Goal: Task Accomplishment & Management: Use online tool/utility

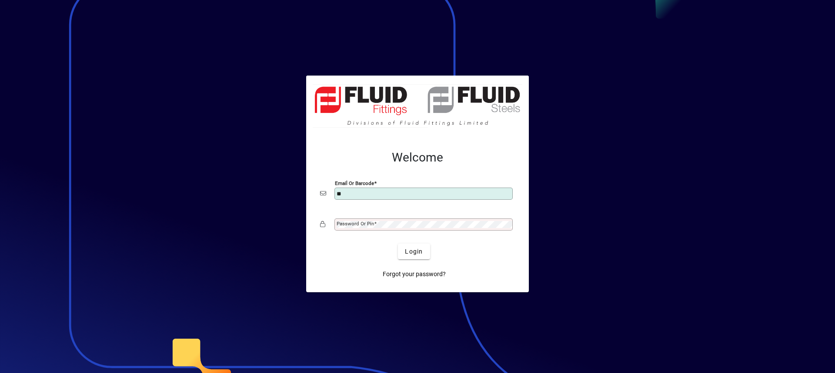
type input "**********"
click at [360, 223] on mat-label "Password or Pin" at bounding box center [355, 224] width 37 height 6
click at [398, 244] on button "Login" at bounding box center [414, 252] width 32 height 16
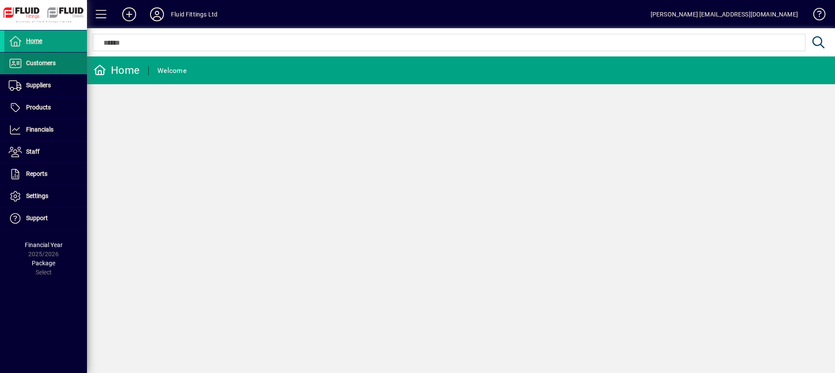
click at [40, 62] on span "Customers" at bounding box center [41, 63] width 30 height 7
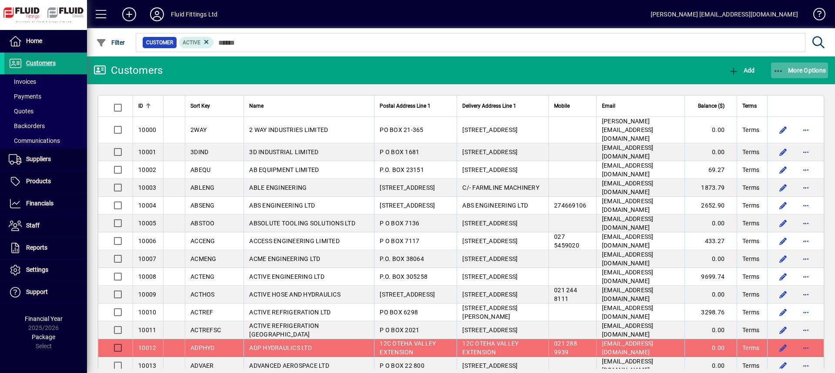
click at [785, 69] on span "More Options" at bounding box center [799, 70] width 53 height 7
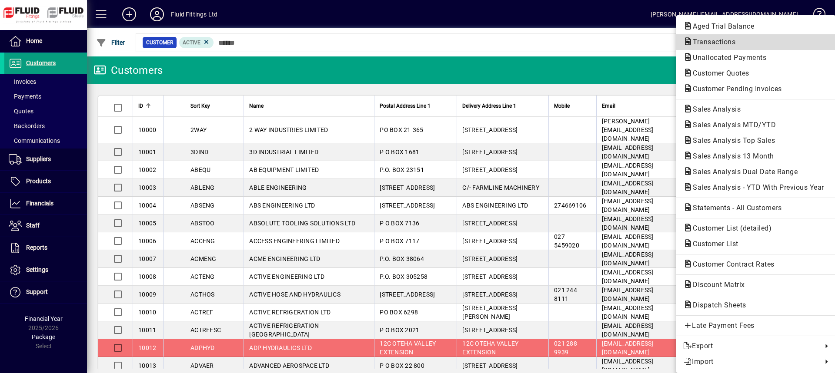
click at [710, 46] on span "Transactions" at bounding box center [711, 42] width 57 height 8
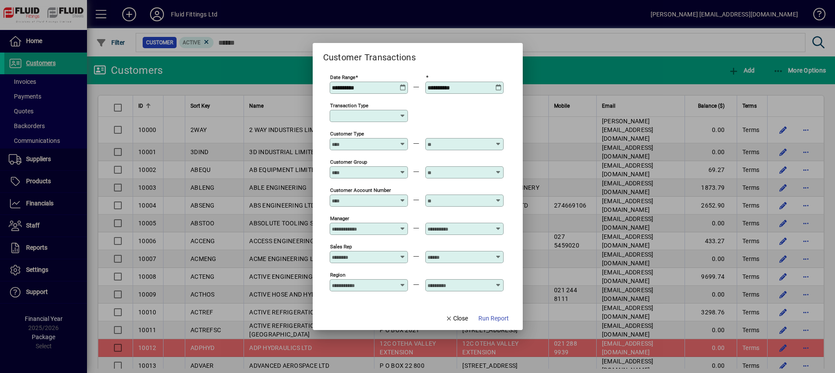
click at [404, 118] on icon at bounding box center [402, 116] width 7 height 7
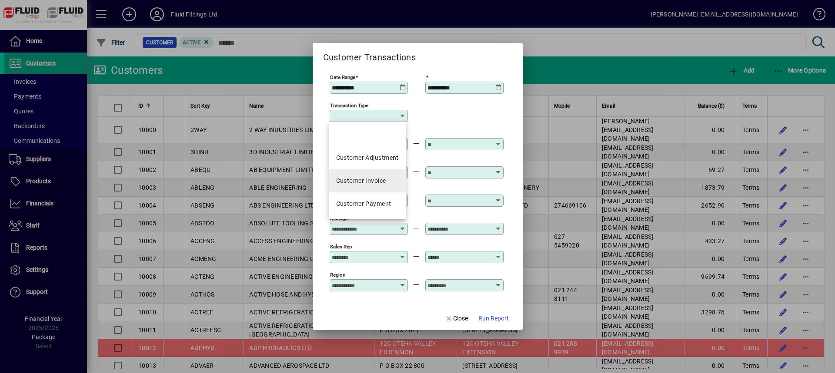
click at [380, 186] on mat-option "Customer Invoice" at bounding box center [367, 181] width 77 height 23
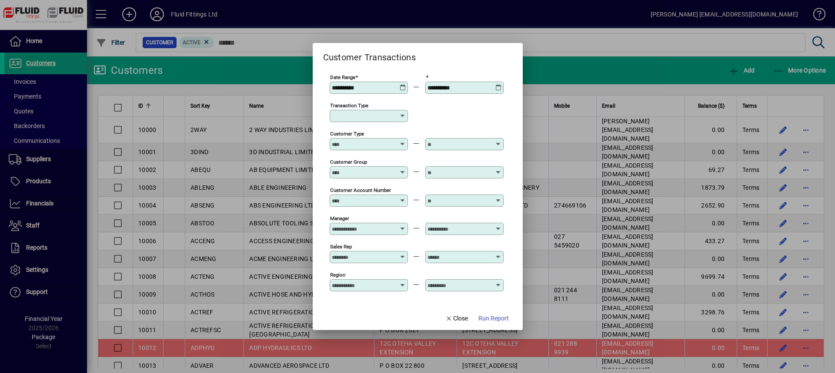
type input "**********"
click at [506, 317] on span "Run Report" at bounding box center [493, 318] width 30 height 9
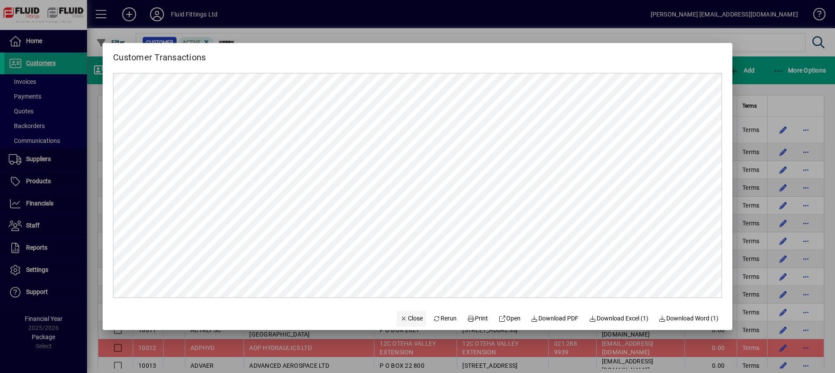
click at [408, 319] on span "Close" at bounding box center [411, 318] width 23 height 9
